Goal: Navigation & Orientation: Go to known website

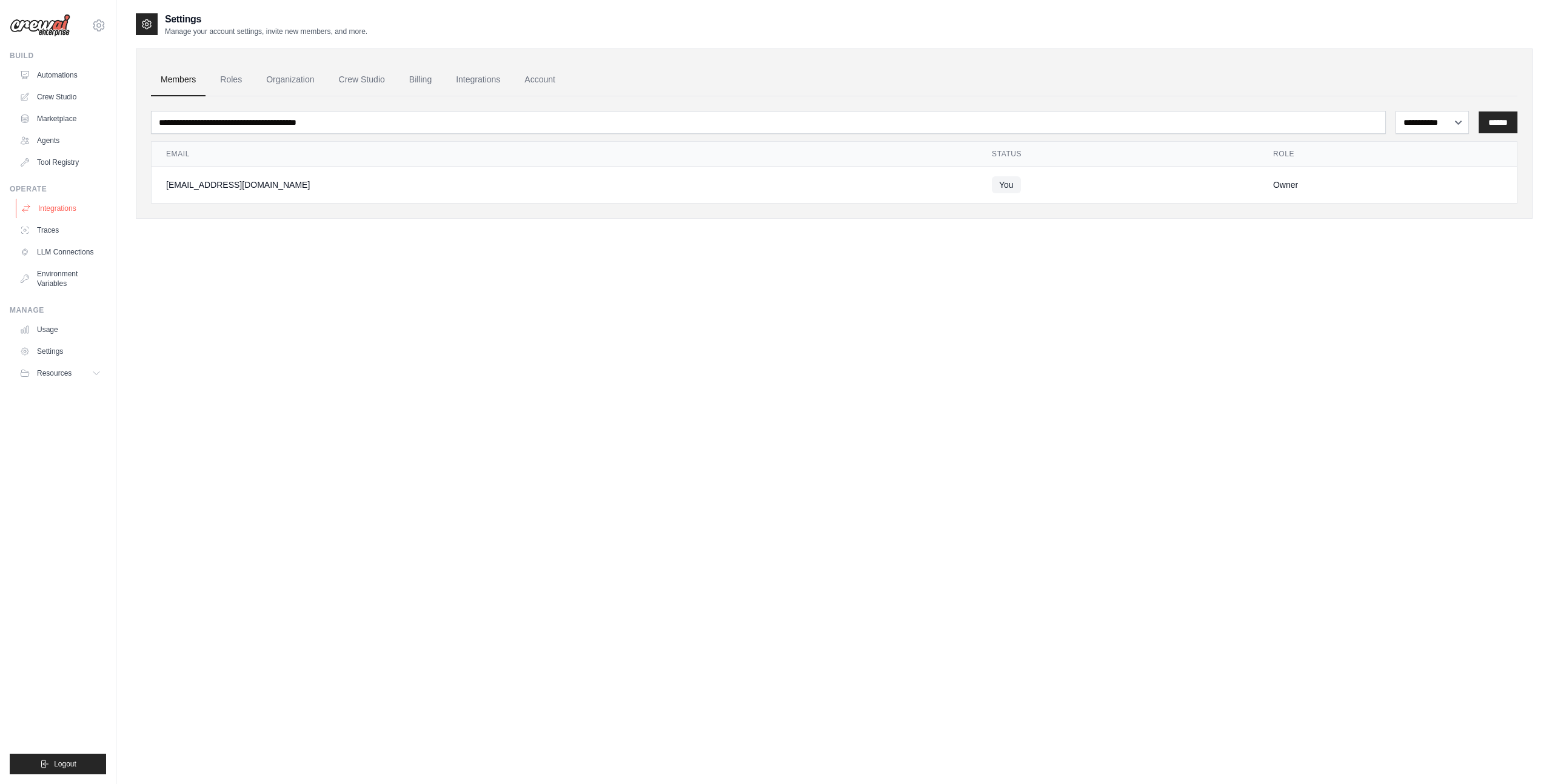
click at [59, 209] on link "Integrations" at bounding box center [61, 209] width 91 height 19
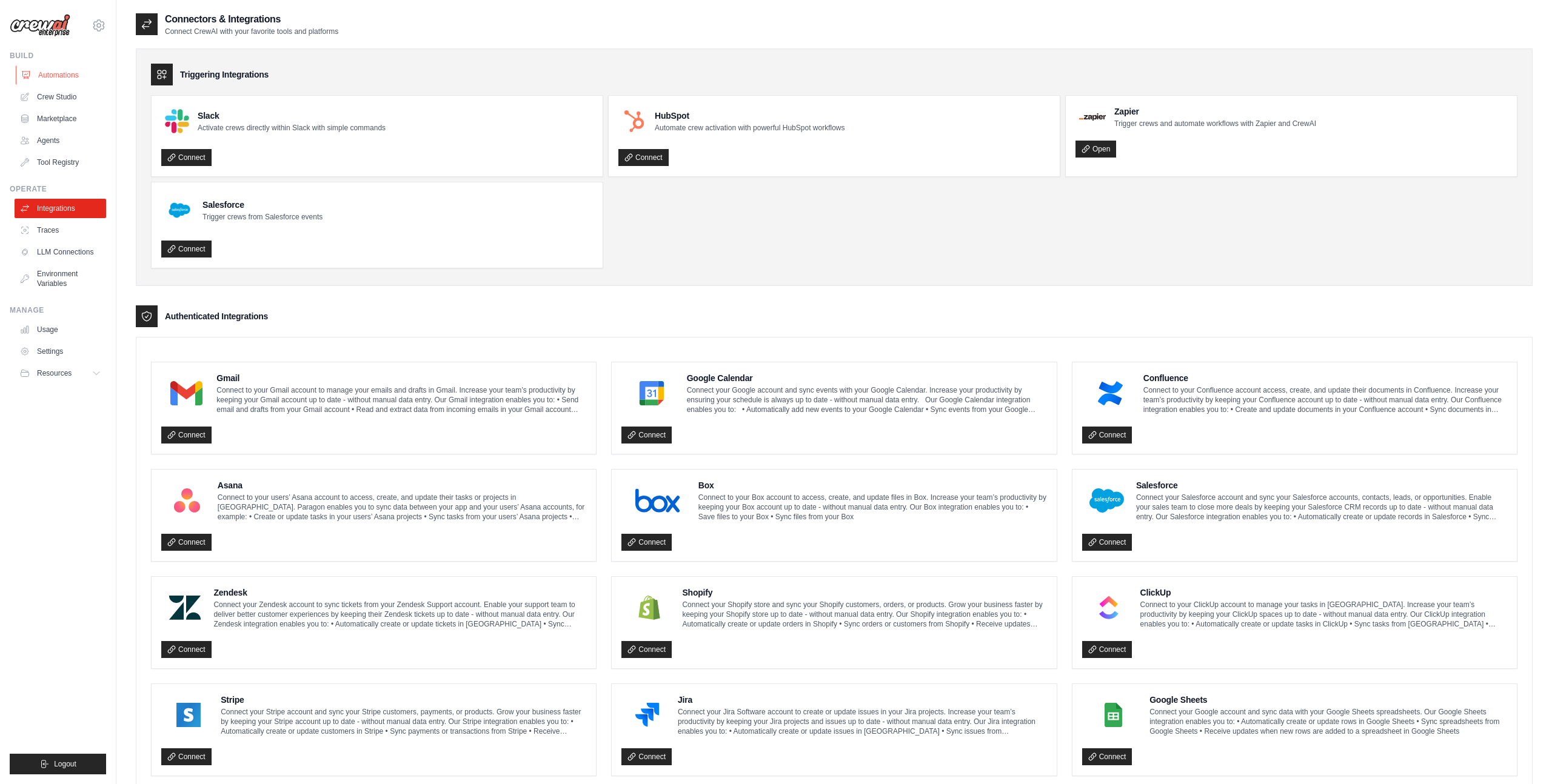
click at [62, 79] on link "Automations" at bounding box center [61, 75] width 91 height 19
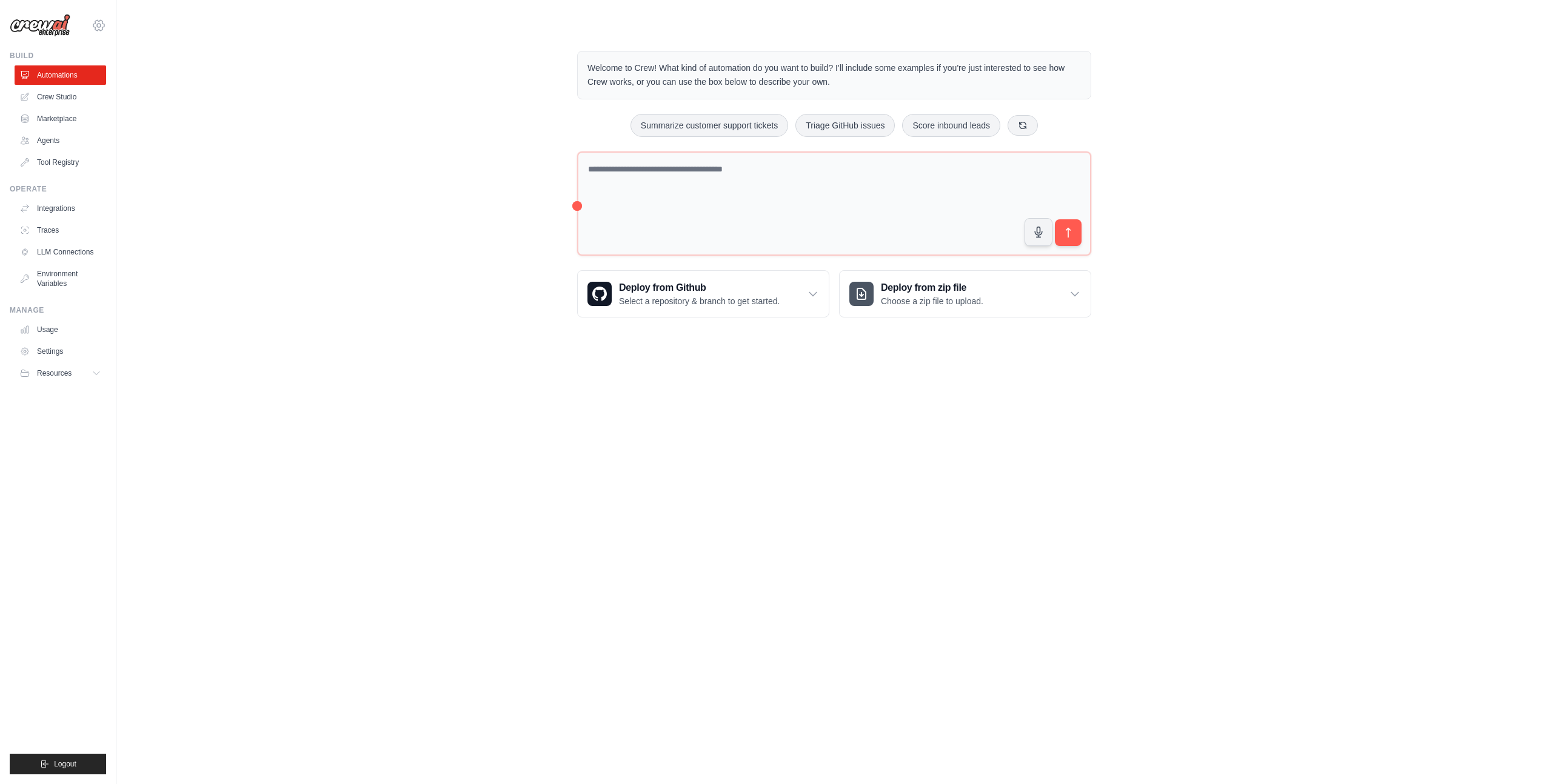
click at [100, 25] on icon at bounding box center [98, 25] width 14 height 14
click at [96, 81] on link "Settings" at bounding box center [98, 81] width 106 height 21
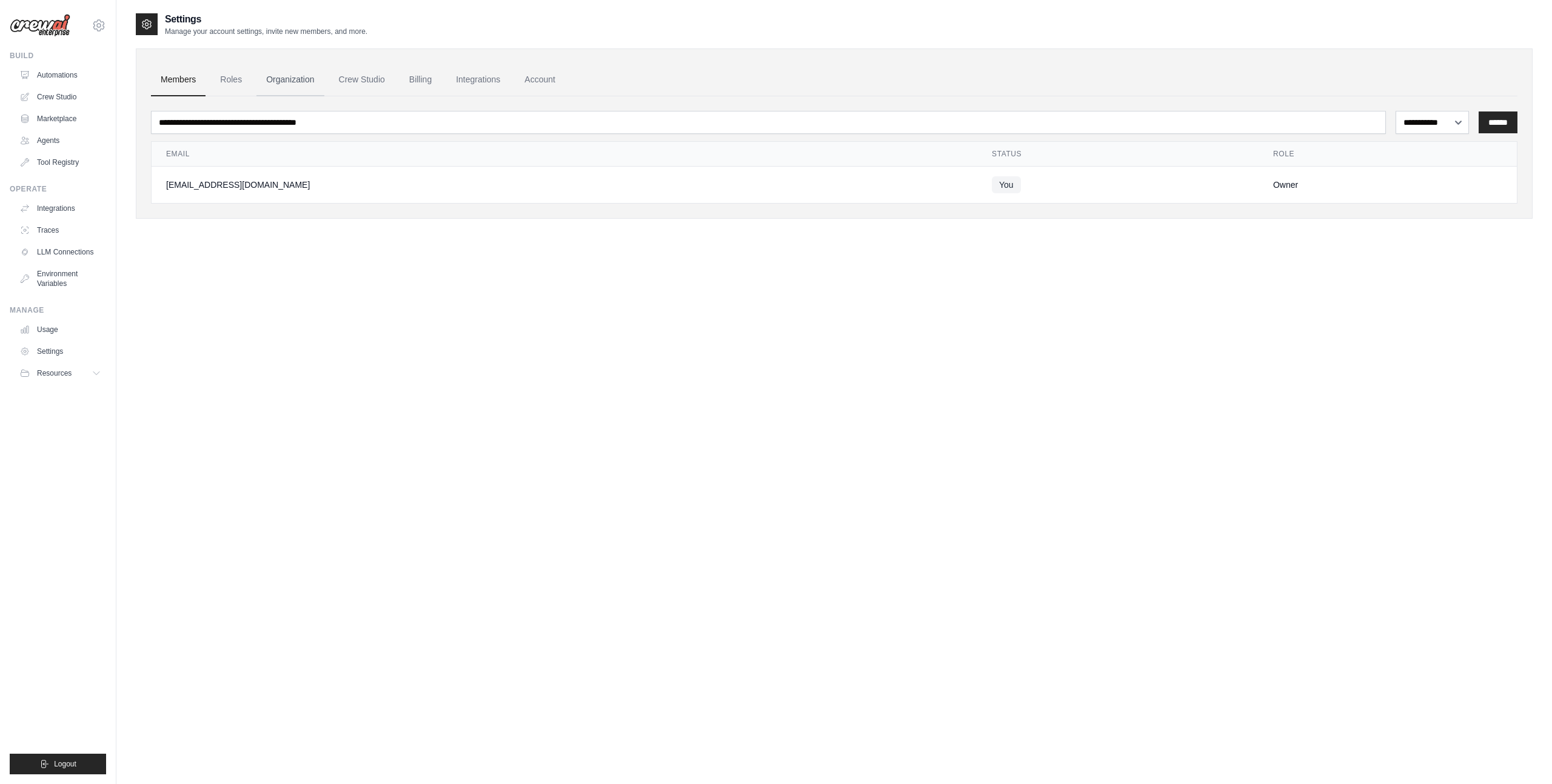
click at [285, 81] on link "Organization" at bounding box center [290, 79] width 67 height 33
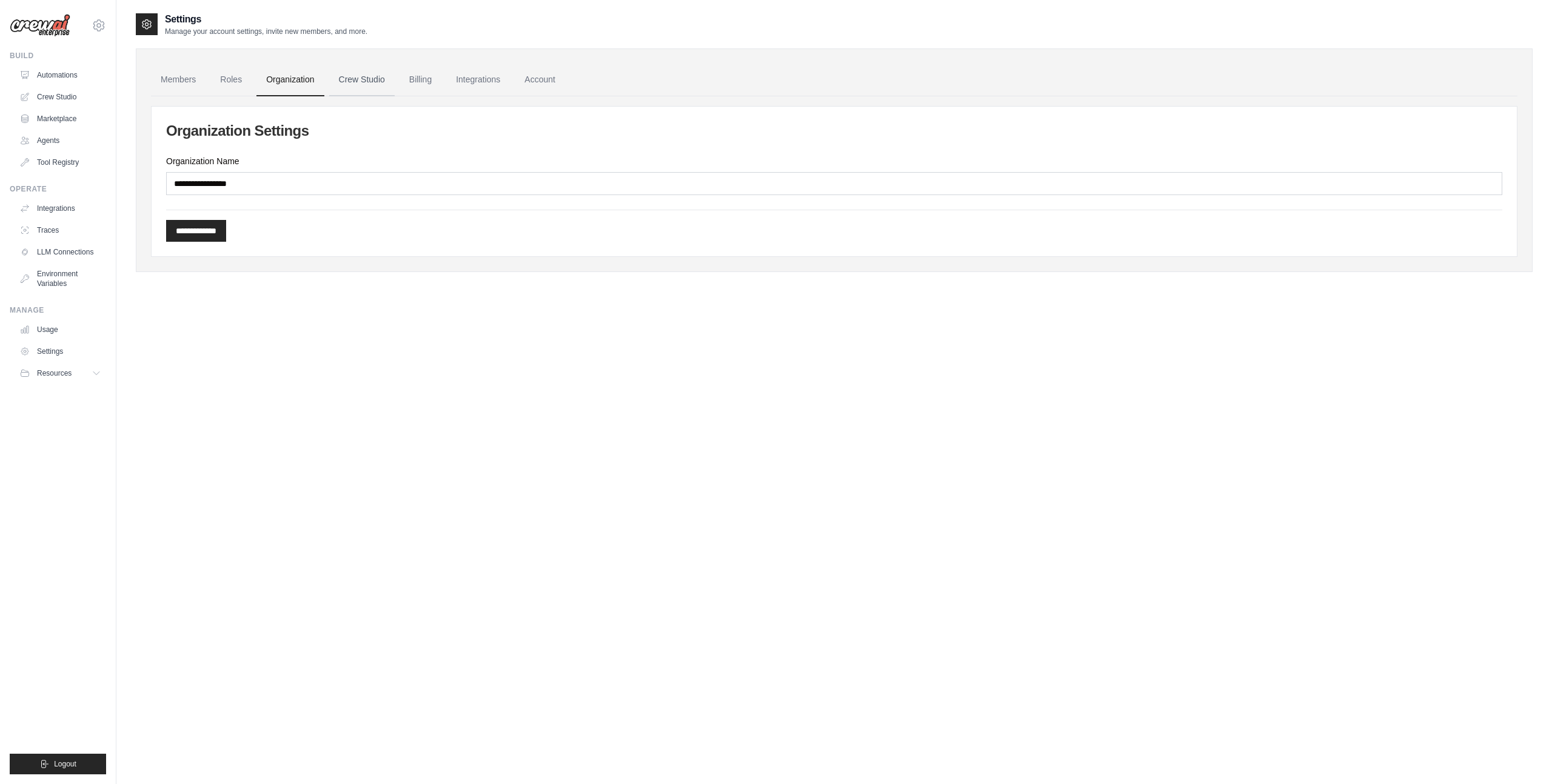
click at [370, 78] on link "Crew Studio" at bounding box center [362, 79] width 65 height 33
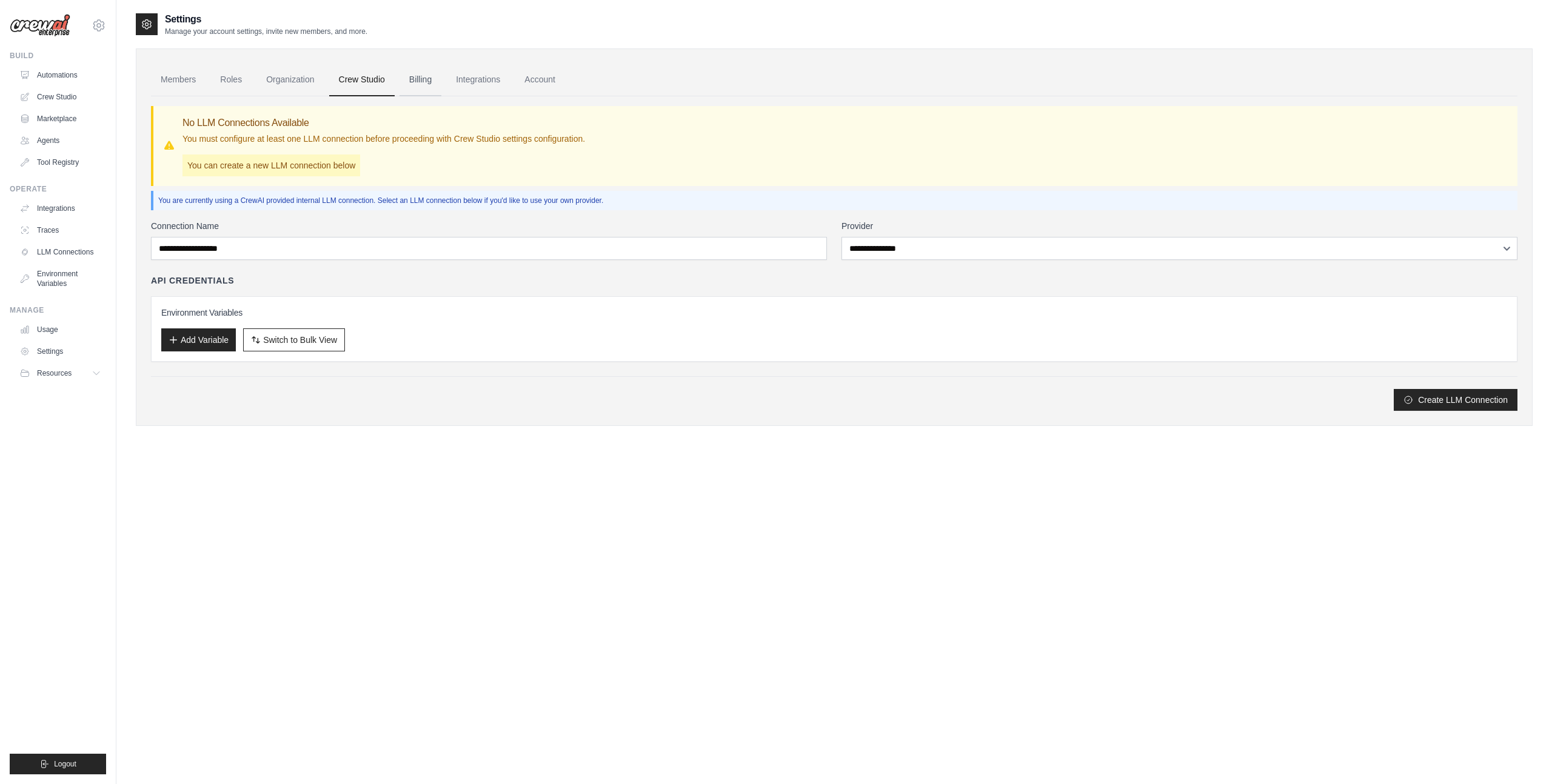
click at [425, 81] on link "Billing" at bounding box center [420, 79] width 42 height 33
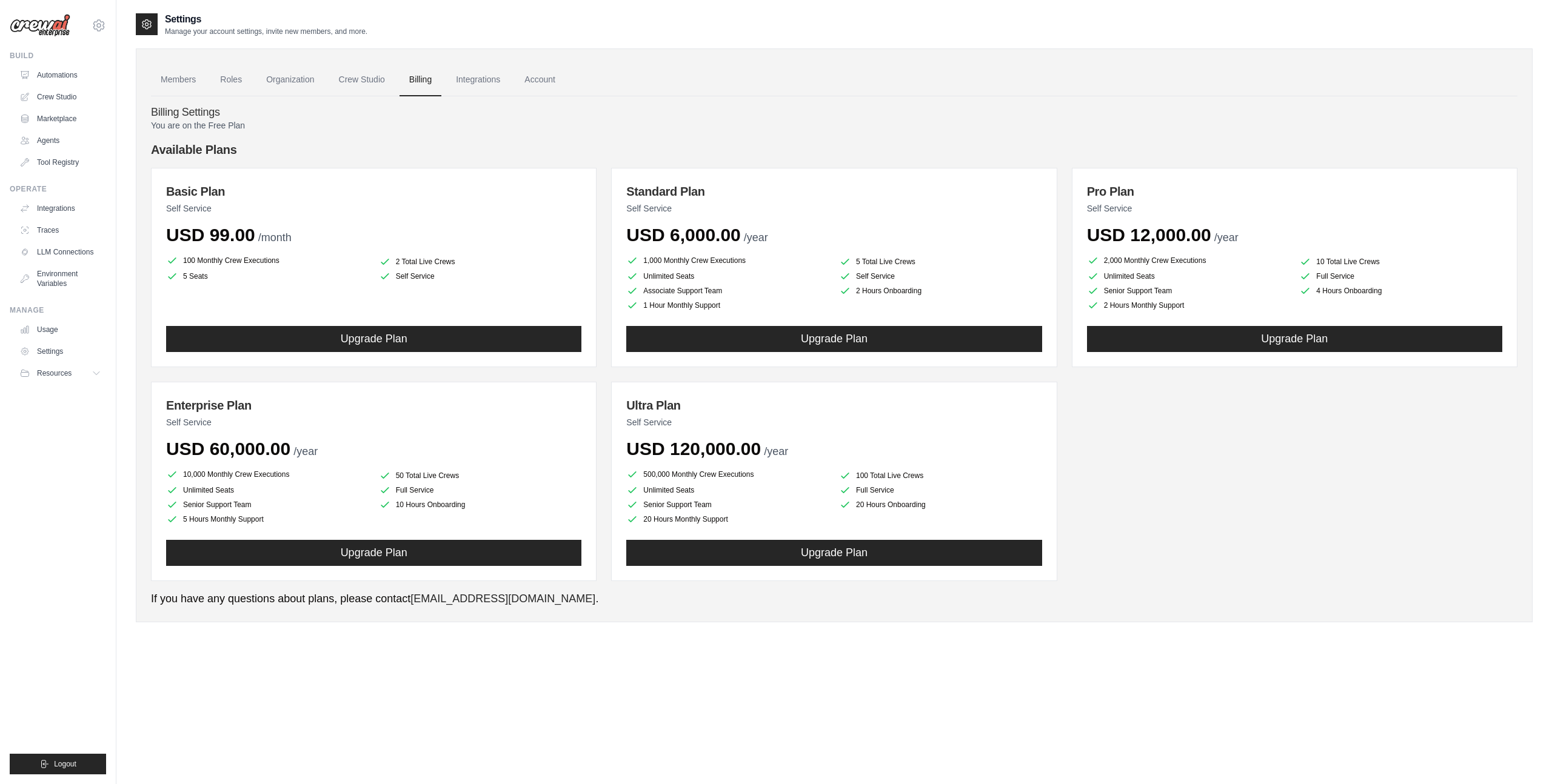
scroll to position [25, 0]
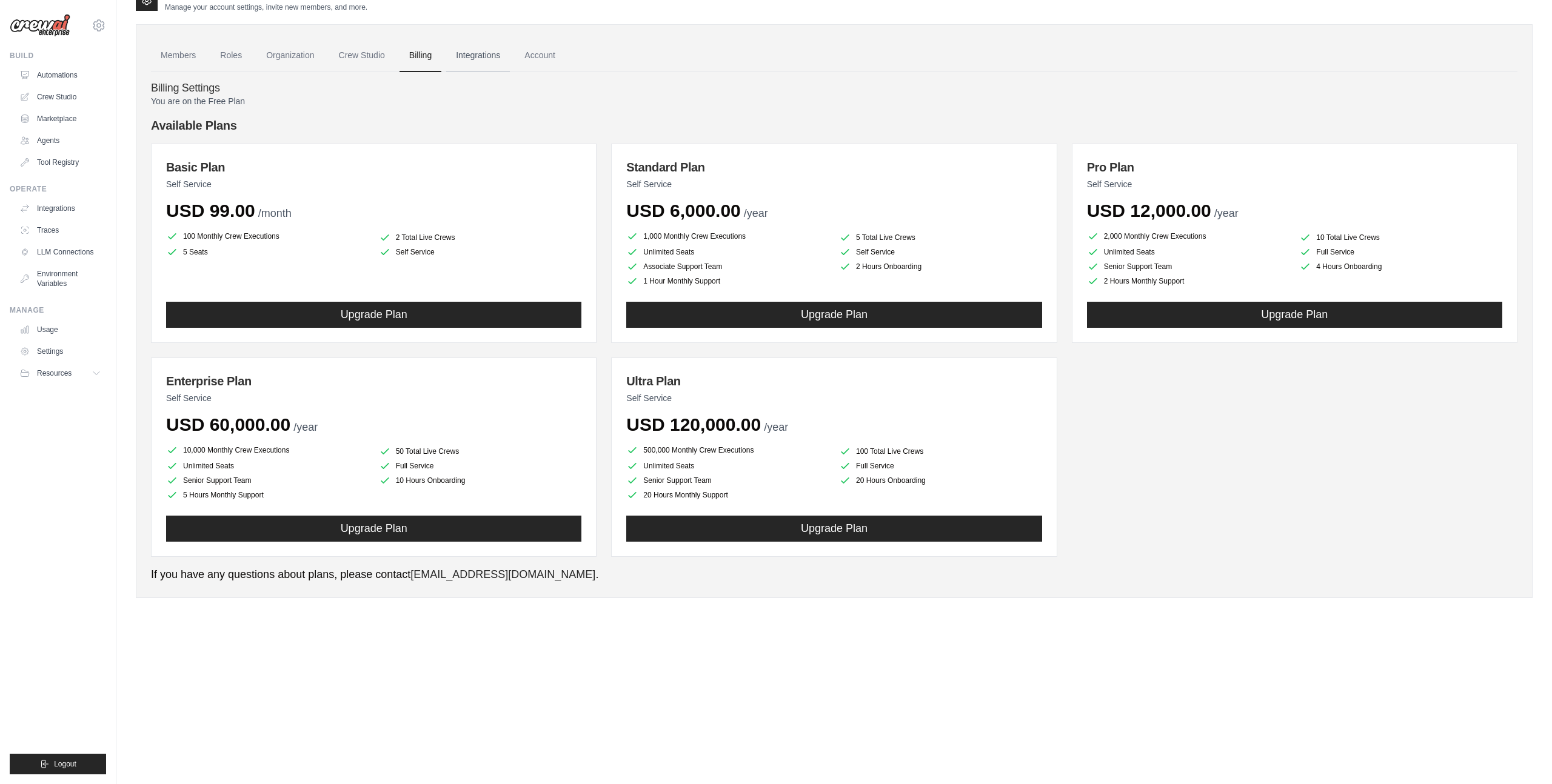
click at [479, 59] on link "Integrations" at bounding box center [478, 56] width 64 height 33
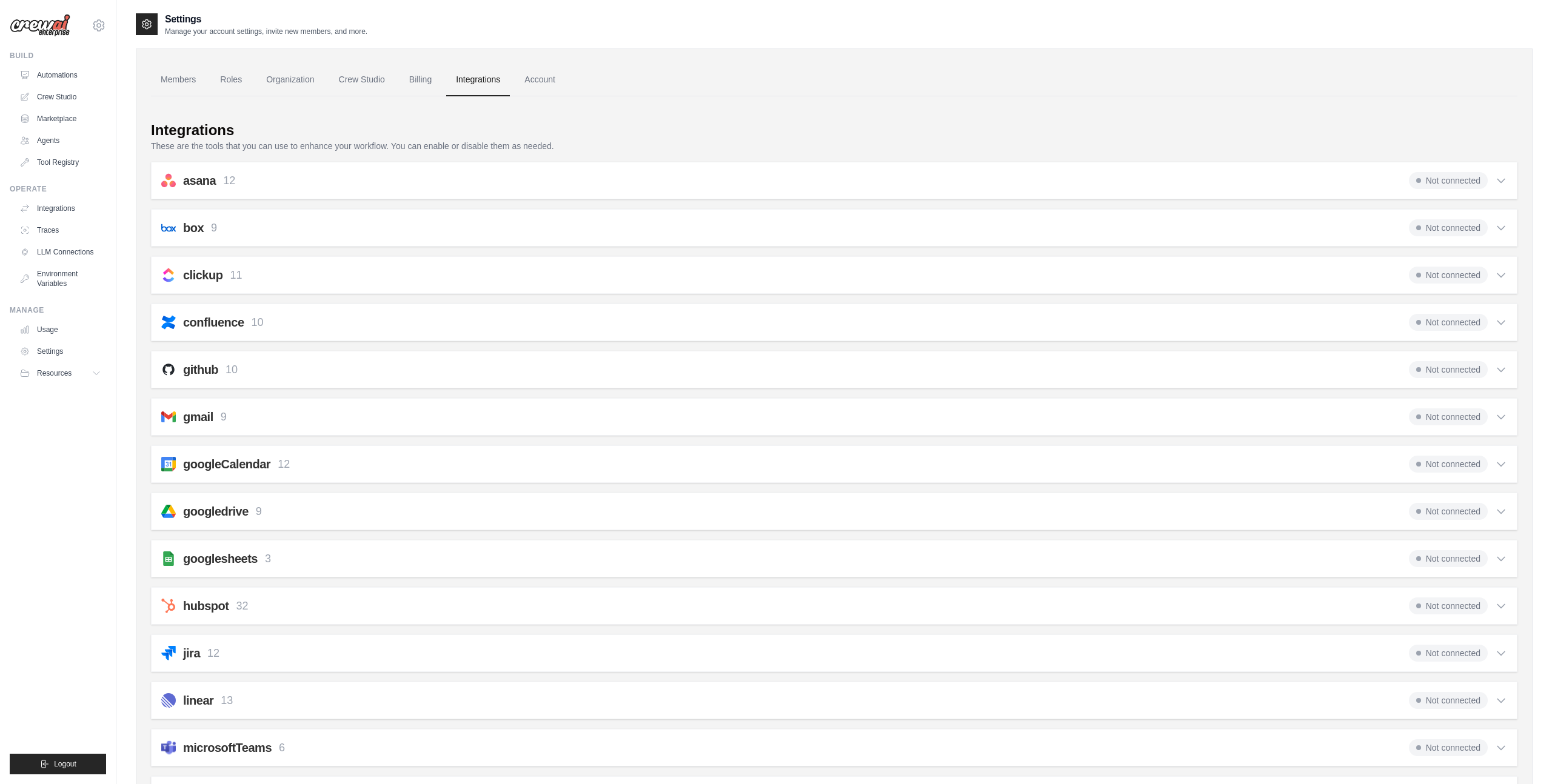
click at [1500, 184] on icon at bounding box center [1501, 180] width 12 height 12
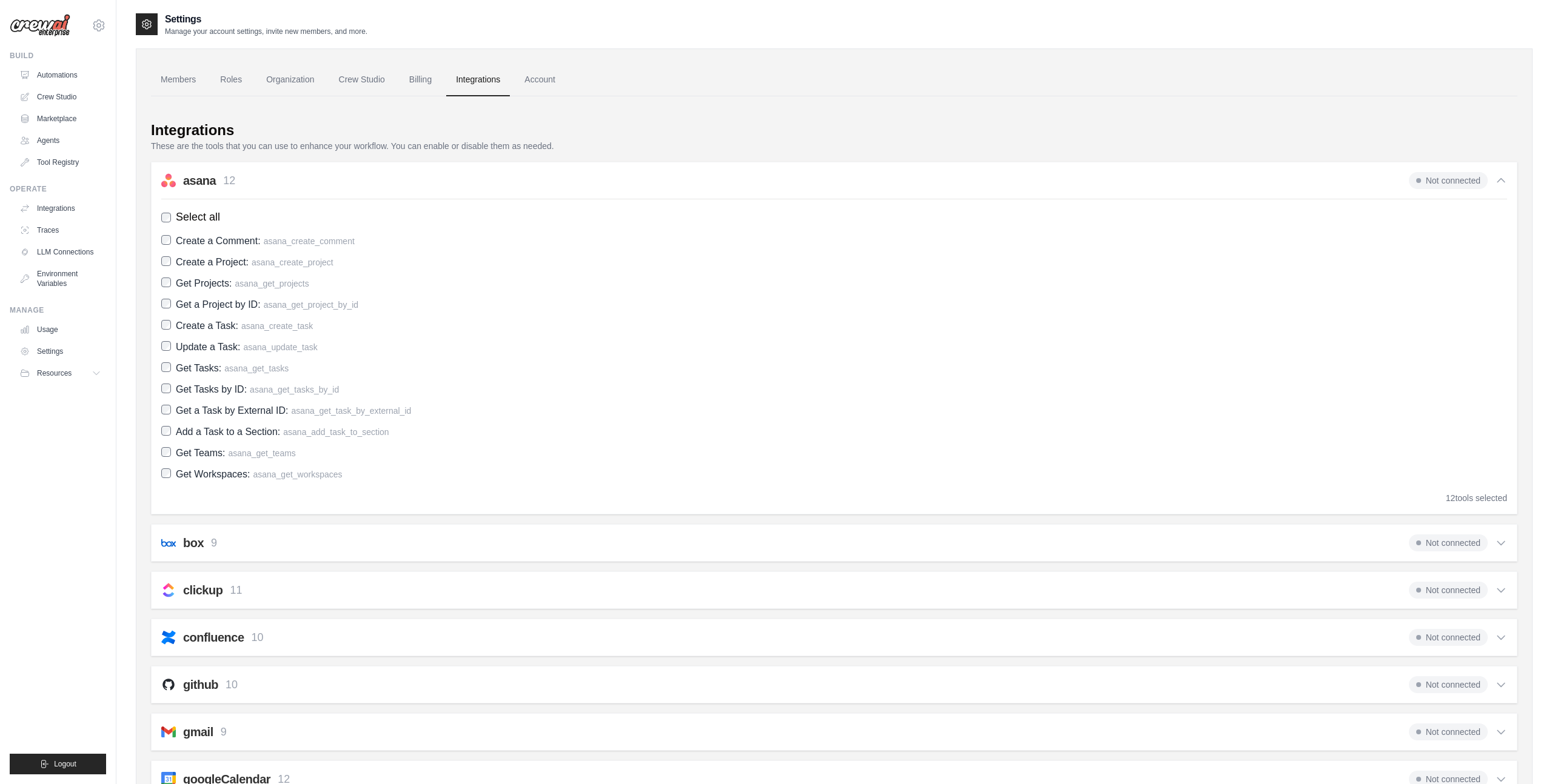
click at [1499, 184] on icon at bounding box center [1501, 180] width 12 height 12
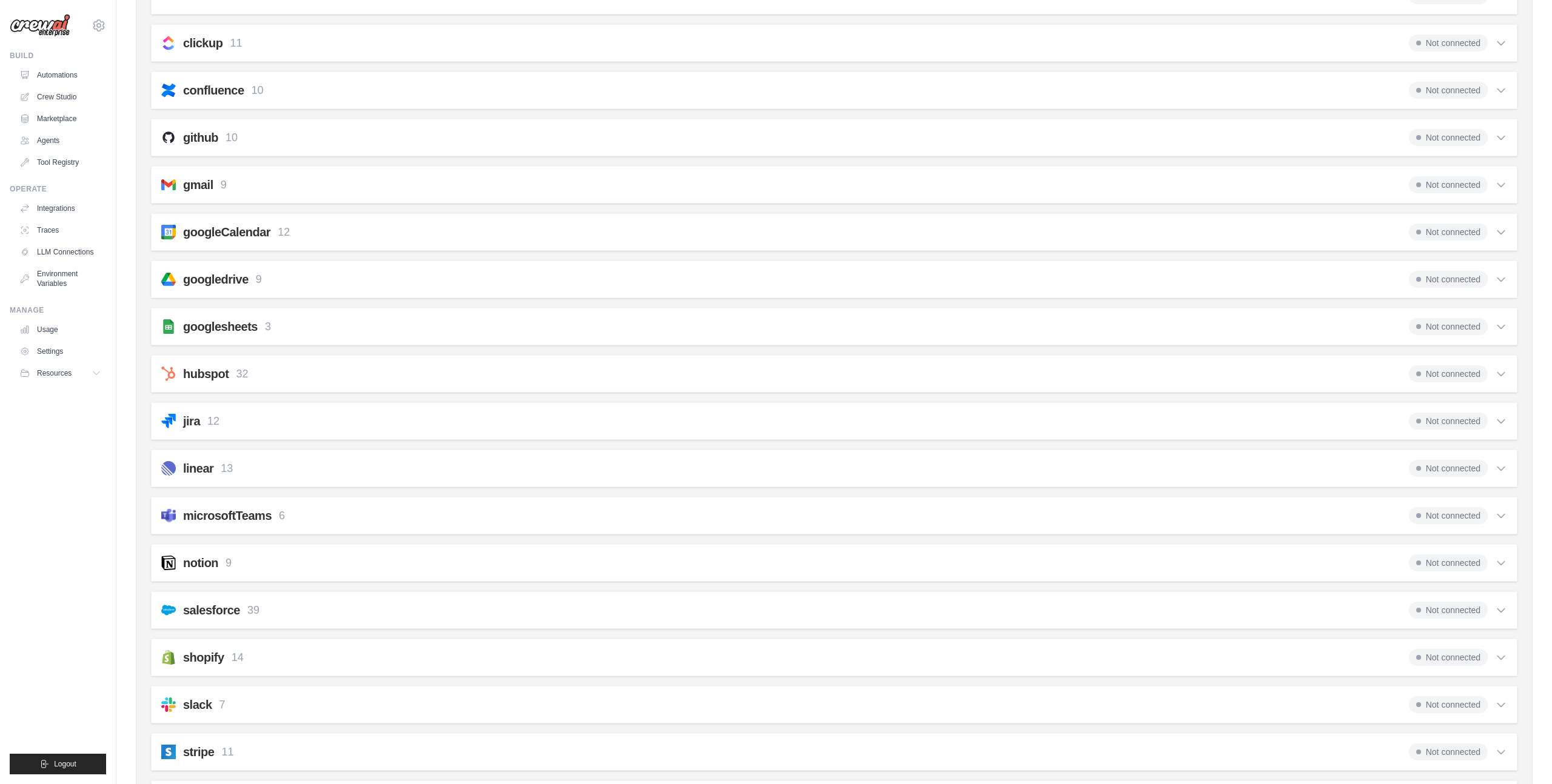
scroll to position [353, 0]
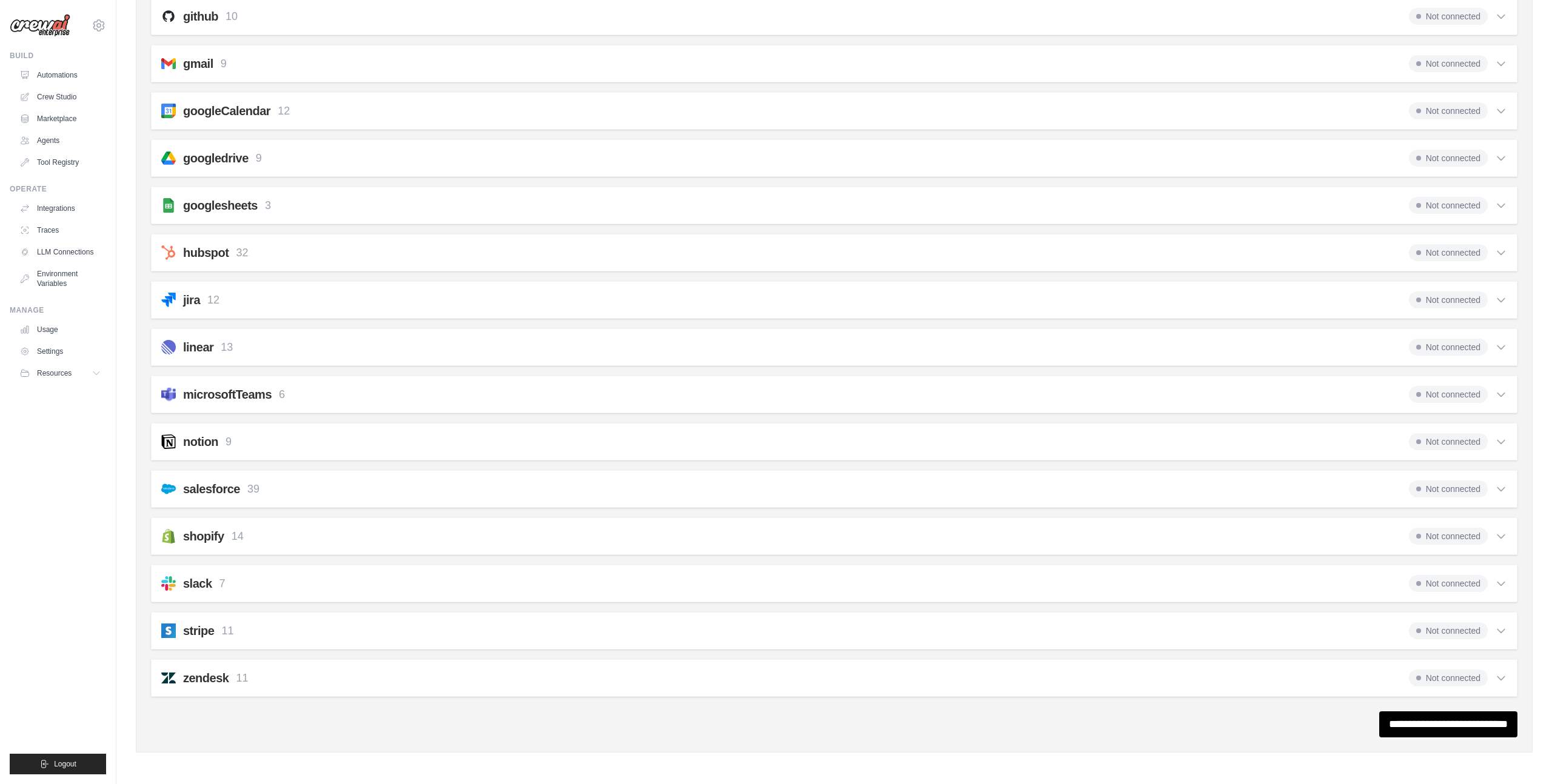
click at [235, 584] on div "slack 7 Not connected" at bounding box center [834, 583] width 1346 height 17
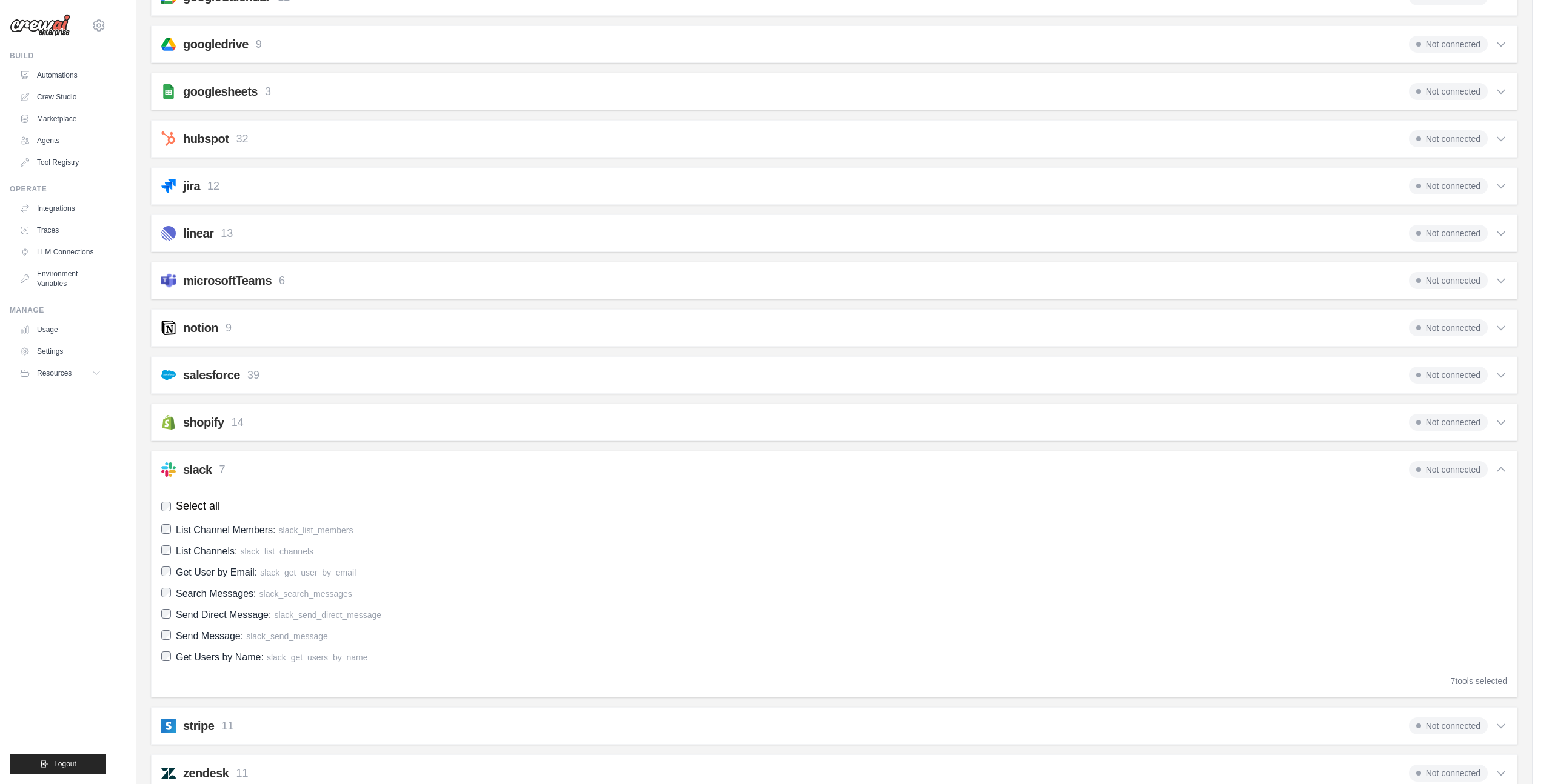
scroll to position [476, 0]
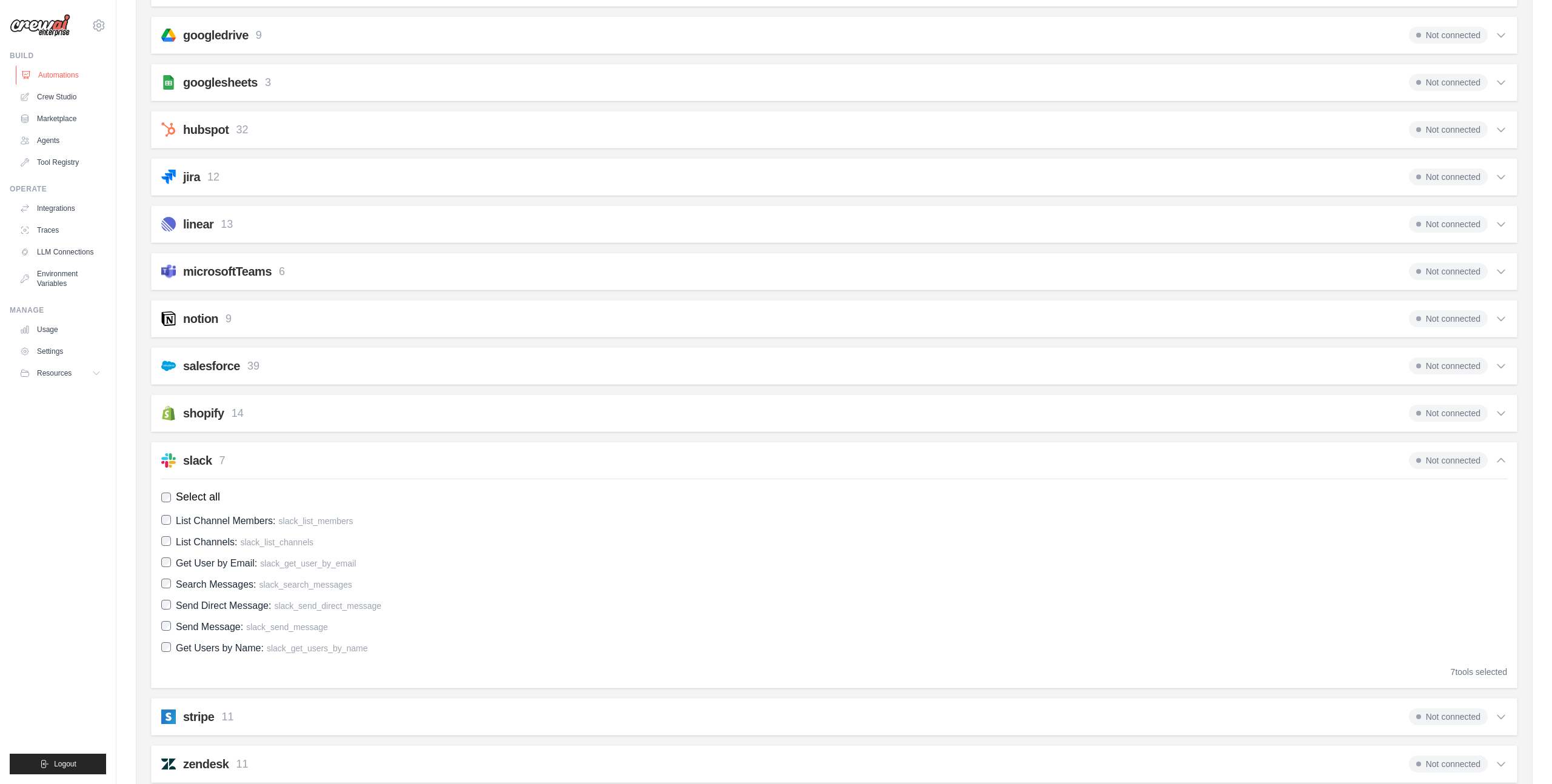
click at [63, 65] on link "Automations" at bounding box center [61, 75] width 91 height 19
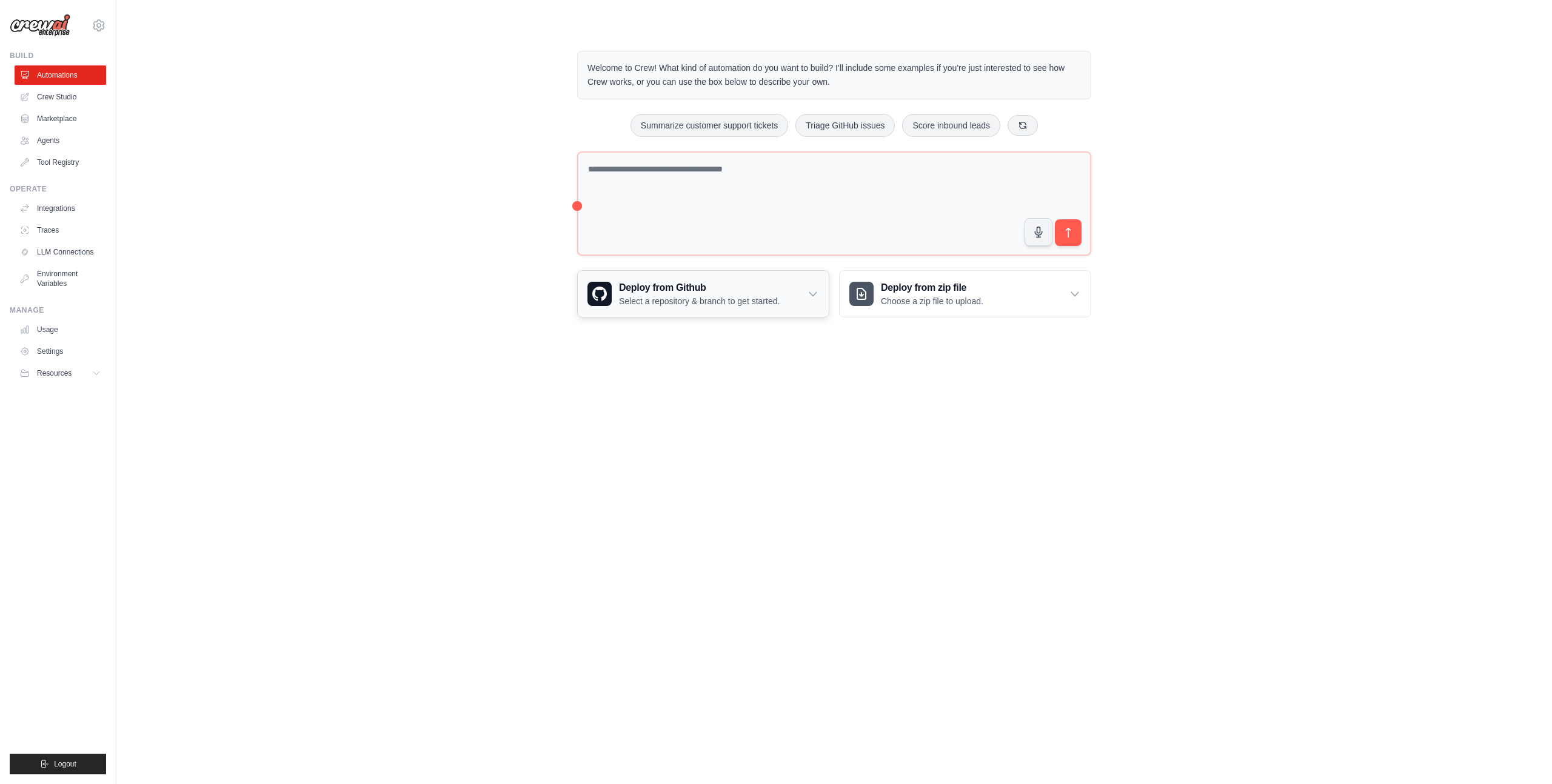
click at [780, 297] on p "Select a repository & branch to get started." at bounding box center [699, 301] width 160 height 12
click at [65, 98] on link "Crew Studio" at bounding box center [61, 97] width 91 height 19
